Goal: Find specific page/section: Find specific page/section

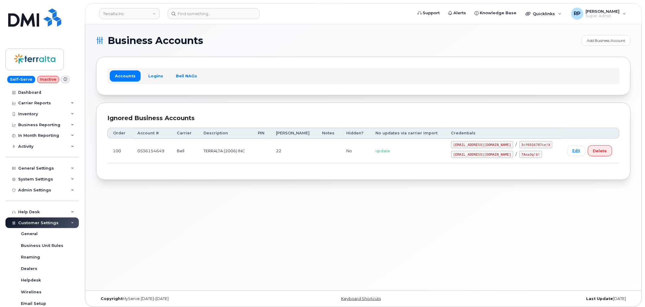
scroll to position [73, 0]
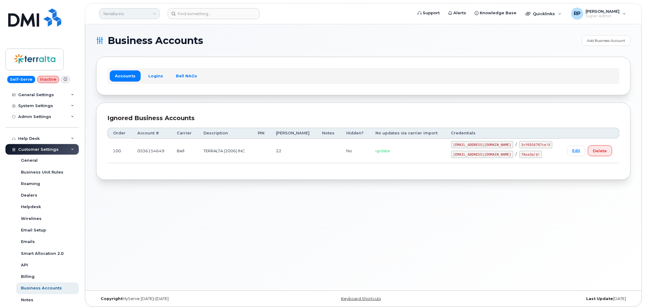
click at [123, 13] on link "Terralta Inc" at bounding box center [129, 13] width 61 height 11
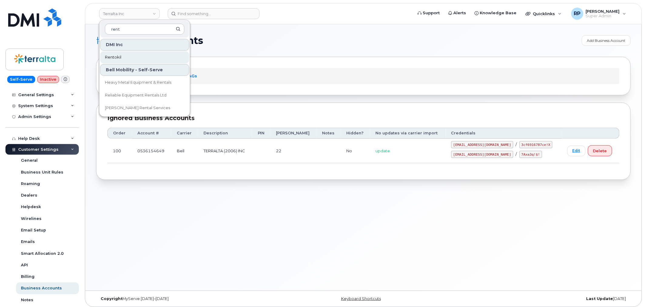
type input "rent"
click at [126, 53] on link "Rentokil" at bounding box center [144, 57] width 89 height 12
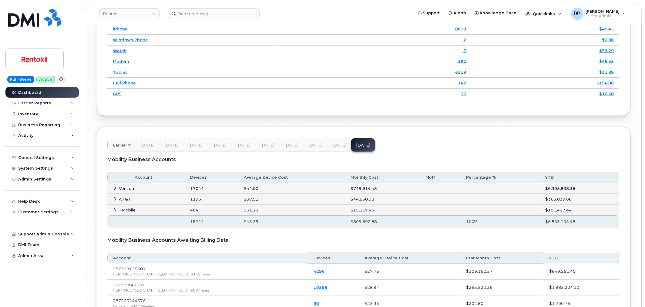
scroll to position [976, 0]
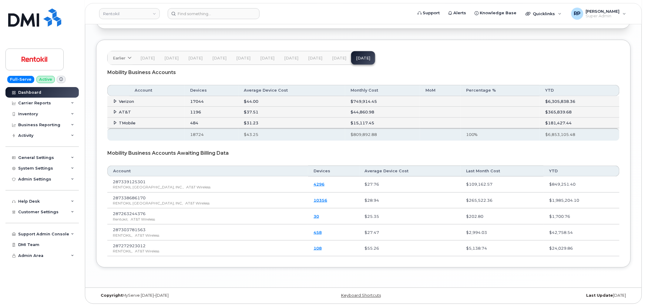
click at [113, 101] on icon at bounding box center [115, 101] width 4 height 4
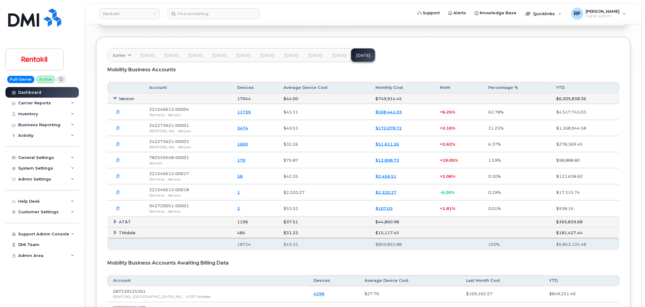
click at [113, 100] on icon at bounding box center [115, 98] width 4 height 4
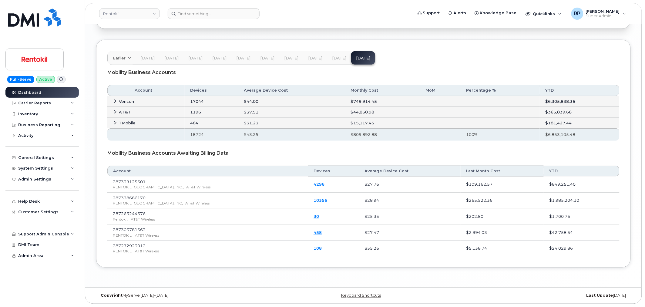
click at [113, 111] on icon at bounding box center [115, 112] width 4 height 4
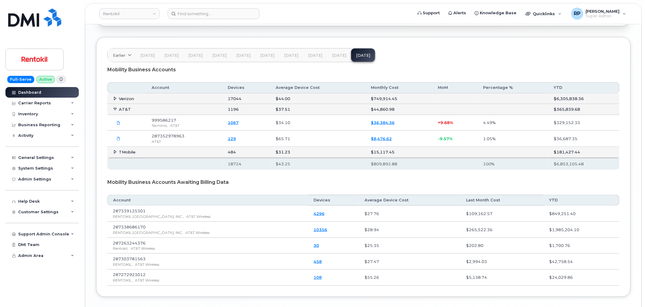
click at [113, 111] on icon at bounding box center [115, 109] width 4 height 4
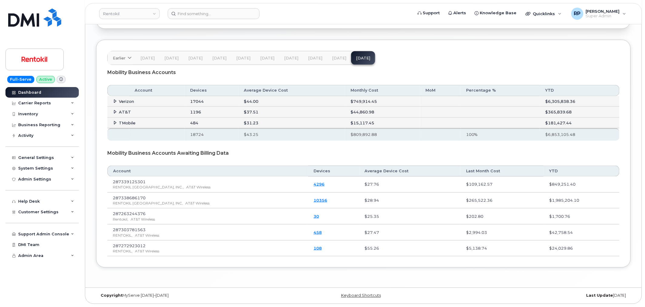
click at [114, 121] on icon at bounding box center [115, 123] width 4 height 4
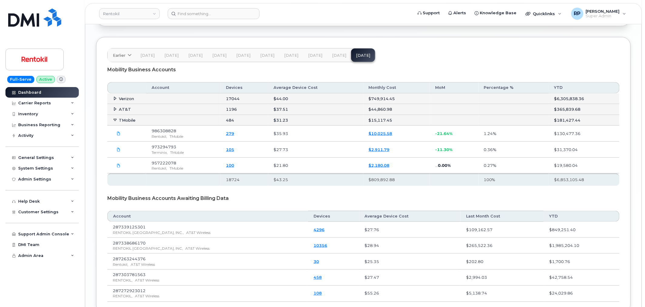
click at [114, 121] on icon at bounding box center [115, 120] width 4 height 4
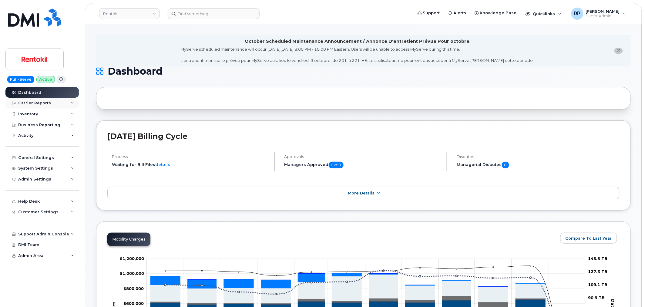
click at [55, 104] on div "Carrier Reports" at bounding box center [41, 103] width 73 height 11
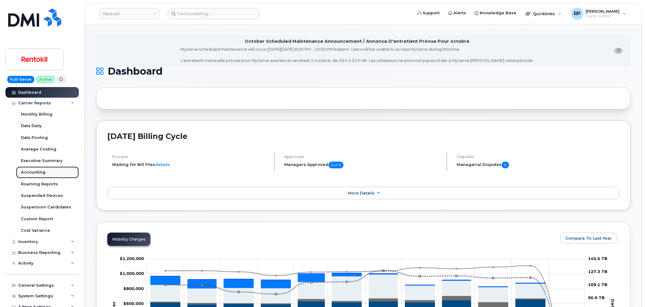
click at [33, 172] on div "Accounting" at bounding box center [33, 172] width 25 height 5
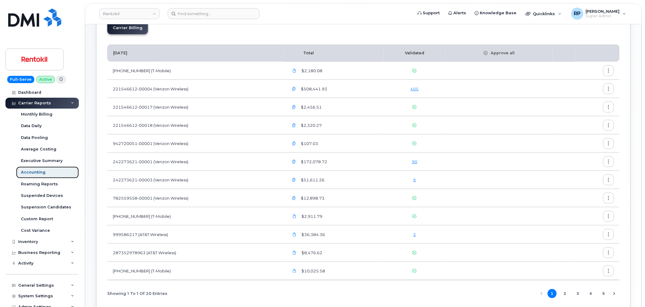
scroll to position [88, 0]
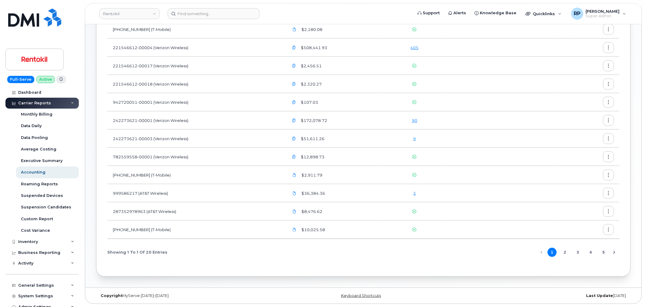
click at [565, 254] on button "2" at bounding box center [564, 252] width 9 height 9
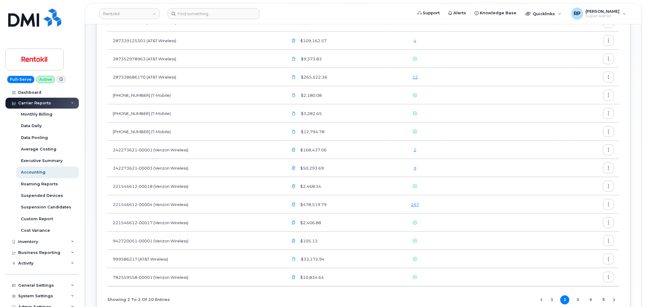
scroll to position [179, 0]
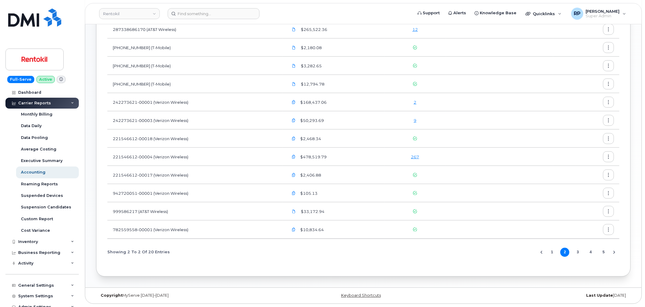
click at [553, 252] on button "1" at bounding box center [552, 252] width 9 height 9
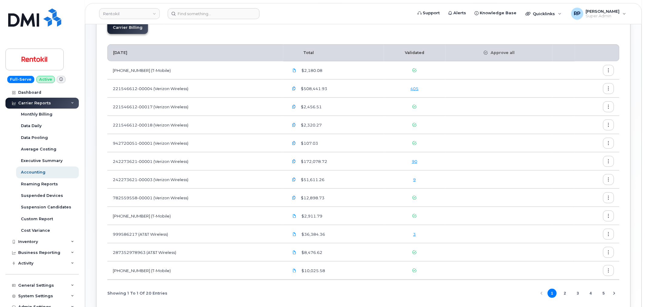
scroll to position [88, 0]
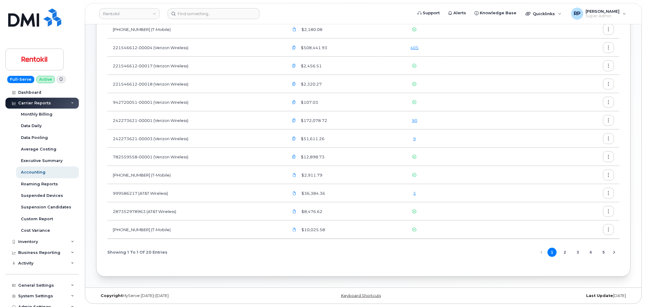
click at [562, 254] on button "2" at bounding box center [564, 252] width 9 height 9
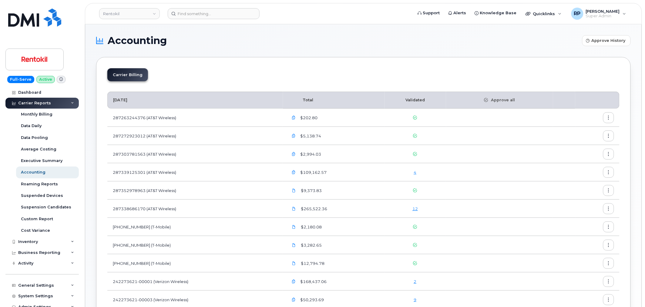
scroll to position [56, 0]
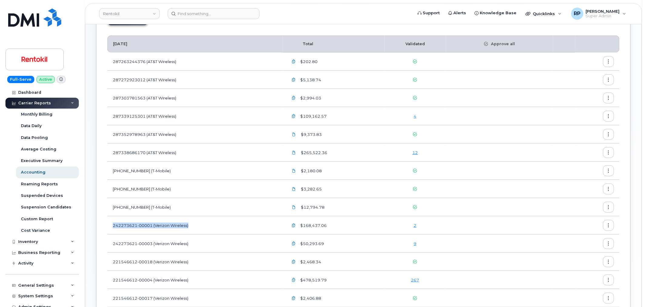
drag, startPoint x: 200, startPoint y: 226, endPoint x: 108, endPoint y: 226, distance: 92.8
click at [108, 226] on td "242273621-00001 (Verizon Wireless)" at bounding box center [195, 225] width 176 height 18
click at [104, 223] on div "Carrier Billing August 2025 Total Validated Approve all 287263244376 (AT&T Wire…" at bounding box center [363, 200] width 535 height 399
click at [133, 18] on link "Rentokil" at bounding box center [129, 13] width 61 height 11
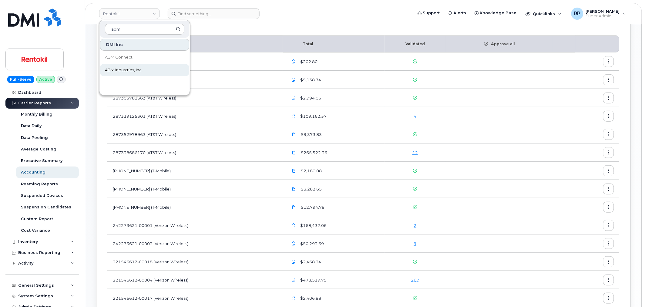
type input "abm"
click at [124, 71] on span "ABM Industries, Inc." at bounding box center [124, 70] width 38 height 6
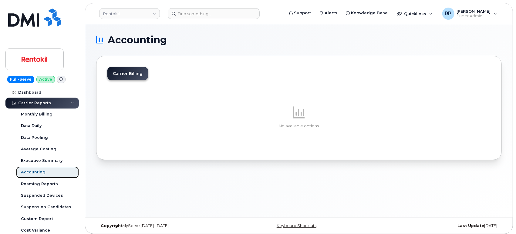
click at [48, 173] on link "Accounting" at bounding box center [47, 172] width 63 height 12
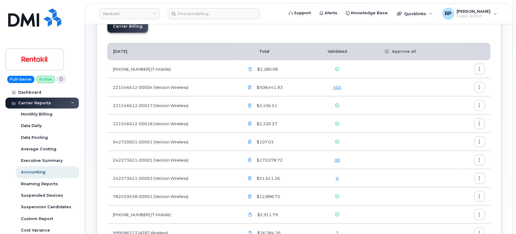
scroll to position [48, 0]
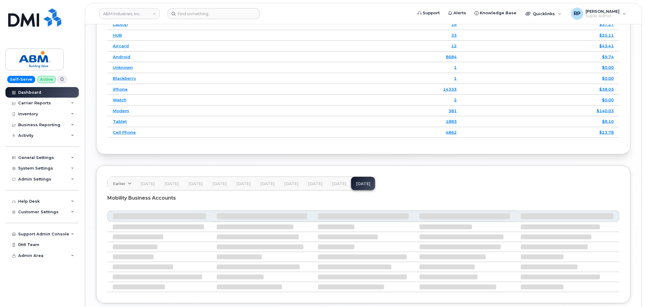
scroll to position [884, 0]
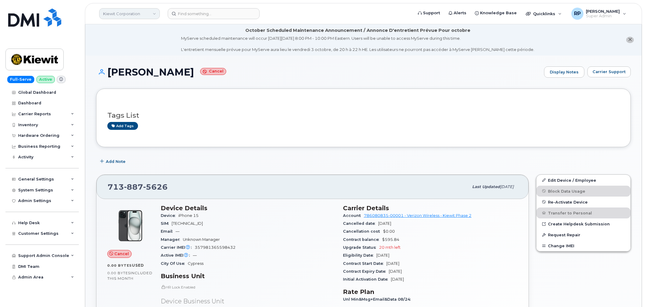
scroll to position [357, 0]
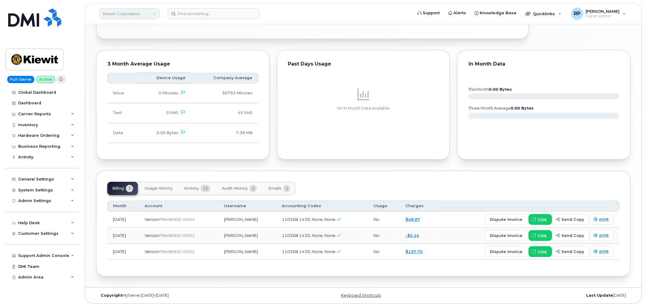
click at [153, 13] on link "Kiewit Corporation" at bounding box center [129, 13] width 61 height 11
type input "abm"
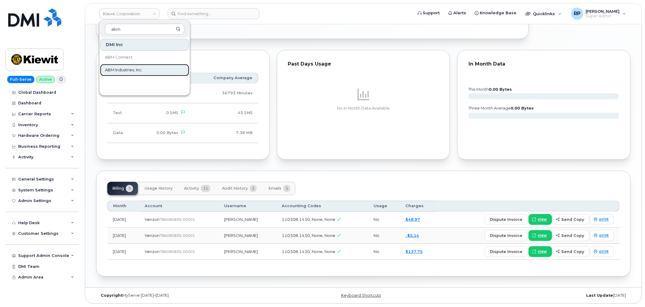
click at [126, 71] on span "ABM Industries, Inc." at bounding box center [124, 70] width 38 height 6
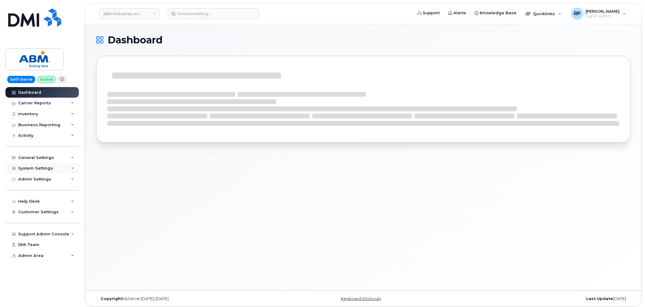
click at [48, 167] on div "System Settings" at bounding box center [35, 168] width 35 height 5
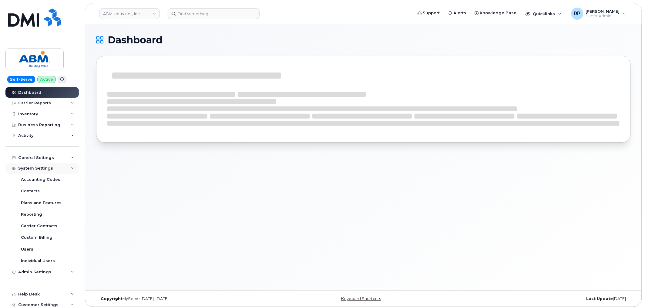
click at [48, 167] on div "System Settings" at bounding box center [35, 168] width 35 height 5
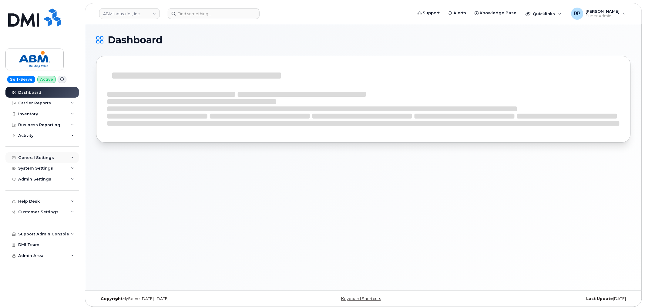
click at [47, 155] on div "General Settings" at bounding box center [36, 157] width 36 height 5
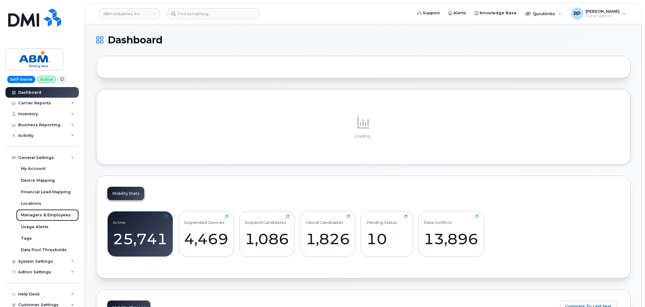
click at [37, 212] on link "Managers & Employees" at bounding box center [47, 215] width 63 height 12
click at [43, 216] on div "Managers & Employees" at bounding box center [46, 214] width 50 height 5
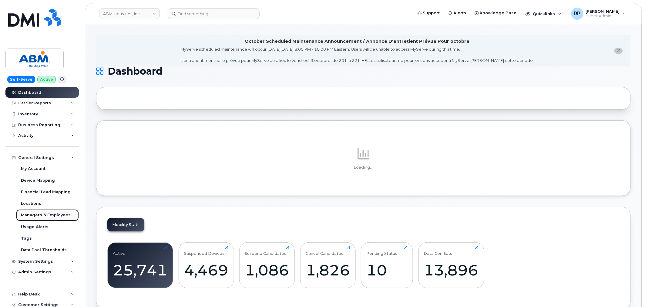
click at [41, 215] on div "Managers & Employees" at bounding box center [46, 214] width 50 height 5
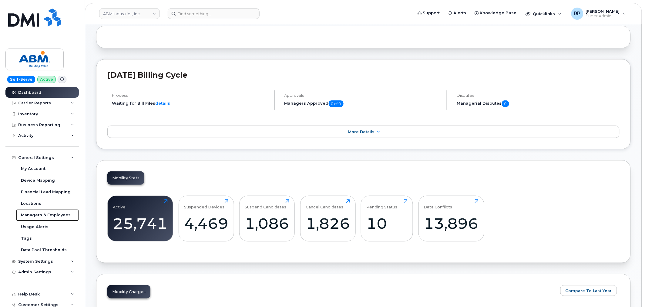
scroll to position [112, 0]
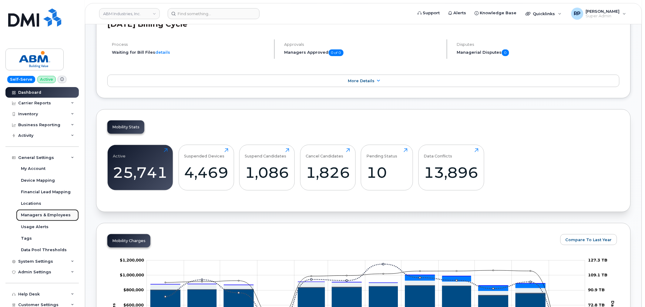
click at [55, 216] on div "Managers & Employees" at bounding box center [46, 214] width 50 height 5
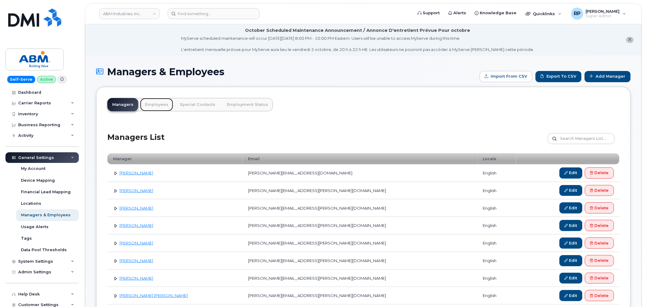
click at [160, 104] on link "Employees" at bounding box center [156, 104] width 33 height 13
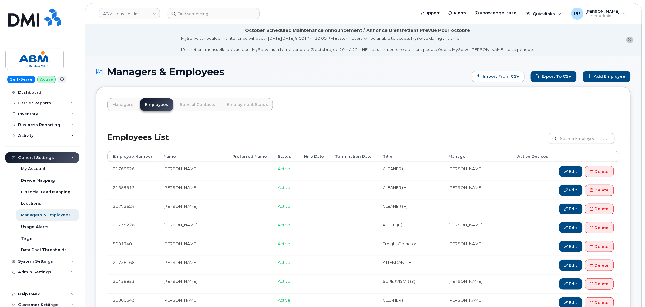
click at [279, 134] on div "Employees List Customize Filter Refresh Export" at bounding box center [363, 136] width 512 height 29
click at [320, 129] on div "Employees List Customize Filter Refresh Export" at bounding box center [363, 136] width 512 height 29
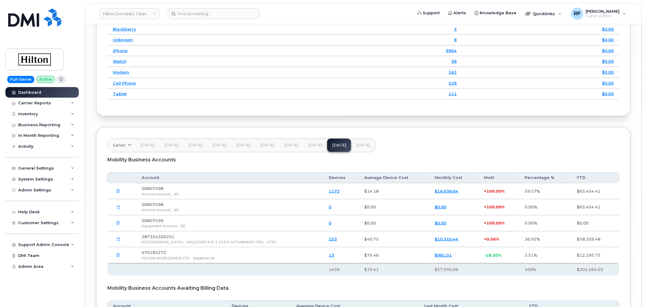
scroll to position [911, 0]
click at [120, 15] on link "Hilton Domestic Operating Company Inc" at bounding box center [129, 13] width 61 height 11
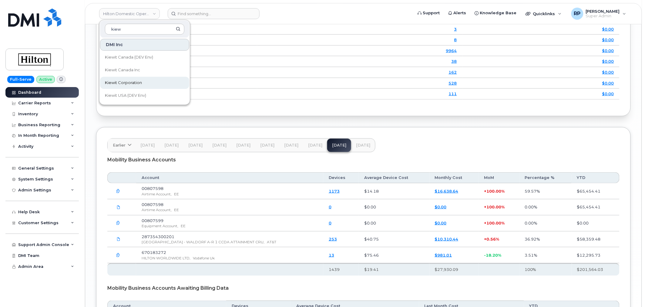
type input "kiew"
click at [126, 80] on span "Kiewit Corporation" at bounding box center [123, 83] width 37 height 6
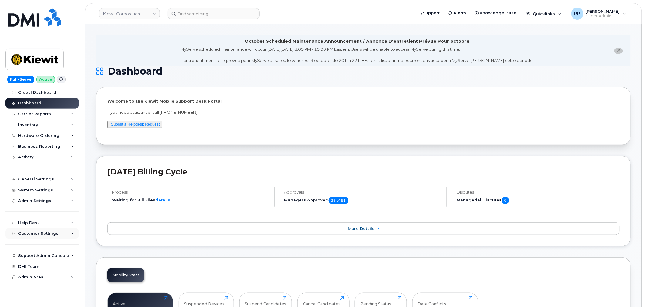
click at [47, 235] on span "Customer Settings" at bounding box center [38, 233] width 40 height 5
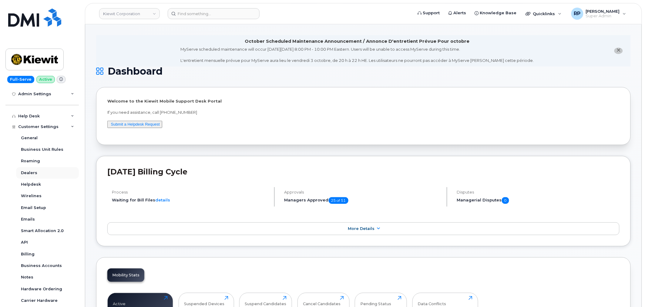
scroll to position [93, 0]
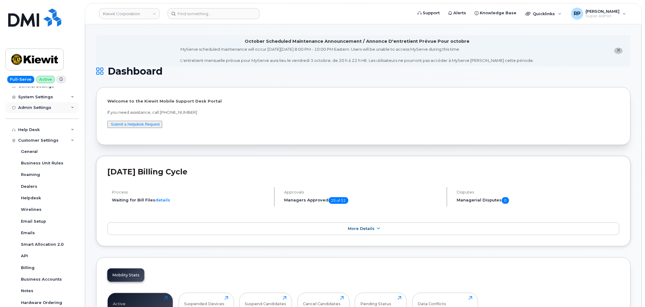
click at [45, 103] on div "Admin Settings" at bounding box center [41, 107] width 73 height 11
click at [46, 97] on div "System Settings" at bounding box center [35, 97] width 35 height 5
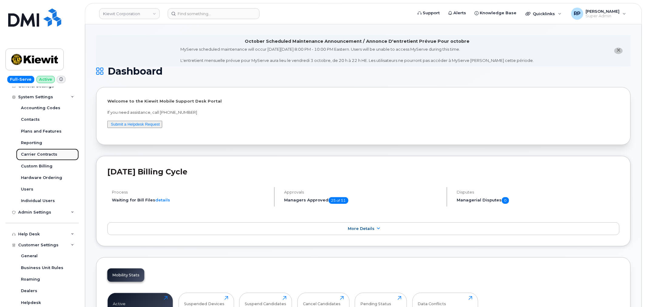
click at [37, 154] on div "Carrier Contracts" at bounding box center [39, 154] width 36 height 5
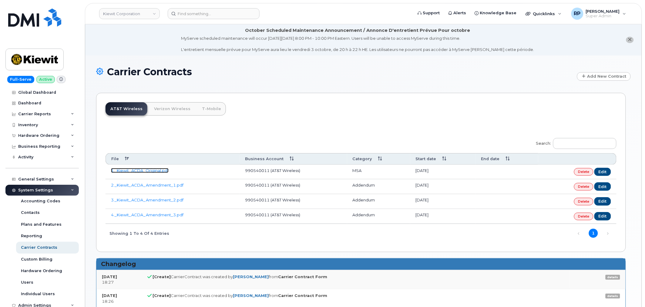
click at [144, 168] on link "1._Kiewit_ACDA_Original.pdf" at bounding box center [140, 170] width 58 height 5
drag, startPoint x: 225, startPoint y: 135, endPoint x: 222, endPoint y: 137, distance: 3.8
click at [225, 135] on div "Search: File Business Account Category Start date End date 1._Kiewit_ACDA_Origi…" at bounding box center [361, 188] width 511 height 109
